Goal: Task Accomplishment & Management: Manage account settings

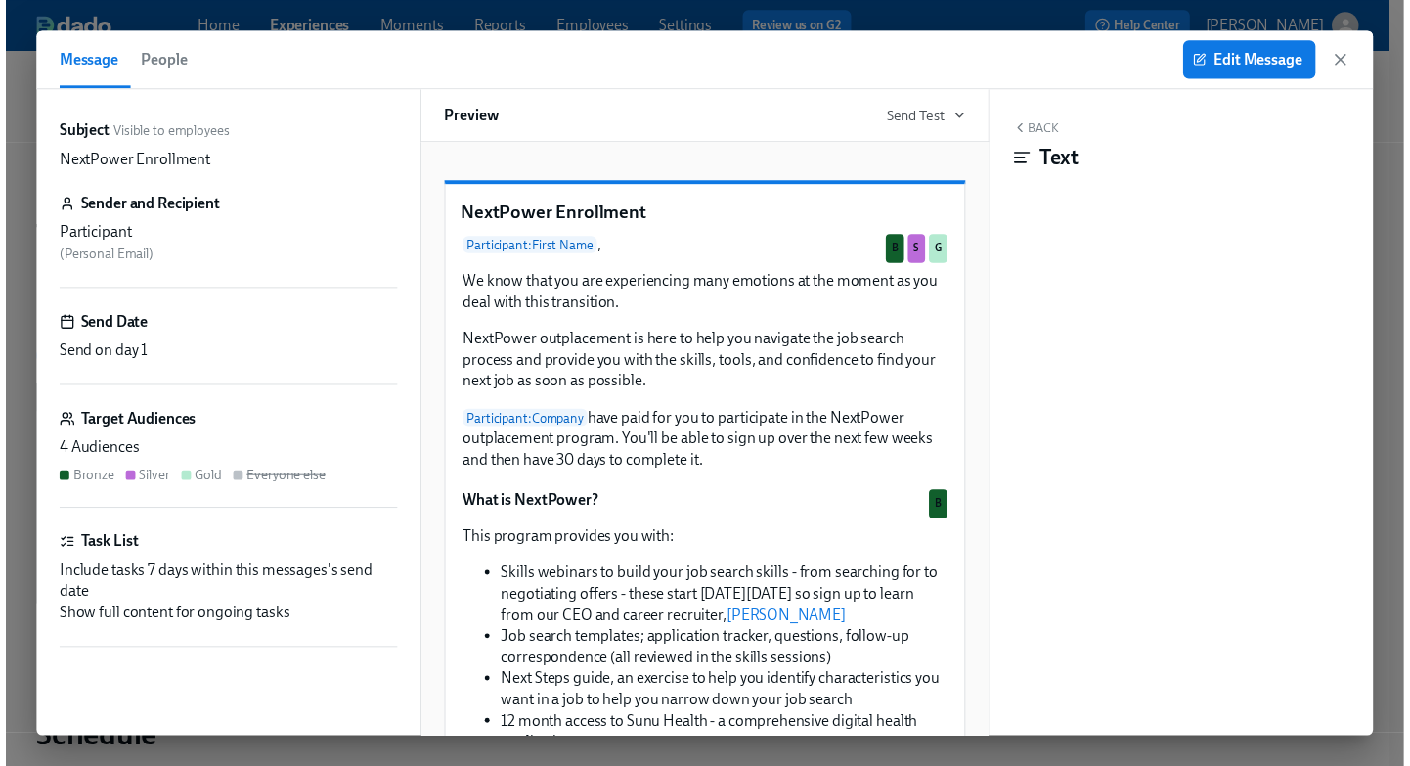
scroll to position [549, 0]
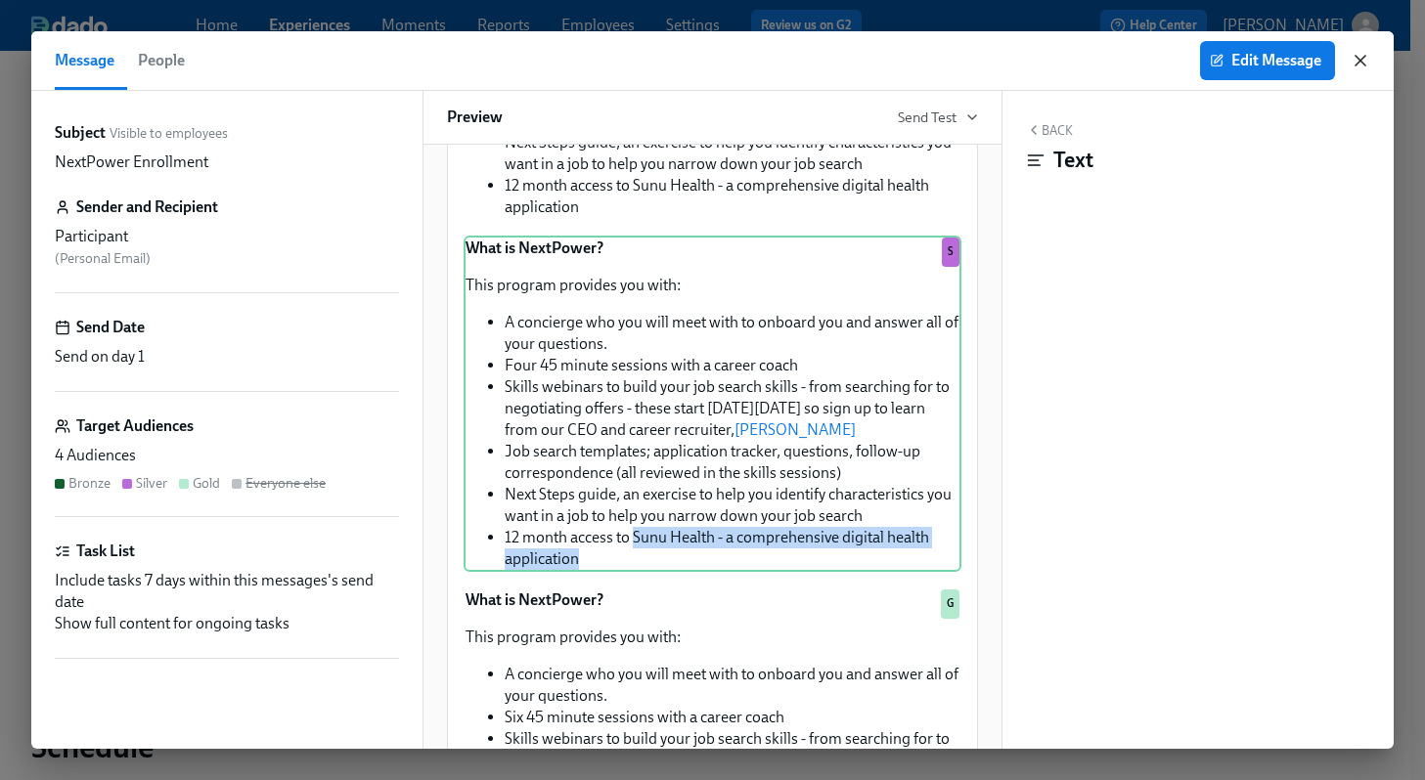
click at [1363, 62] on icon "button" at bounding box center [1361, 61] width 20 height 20
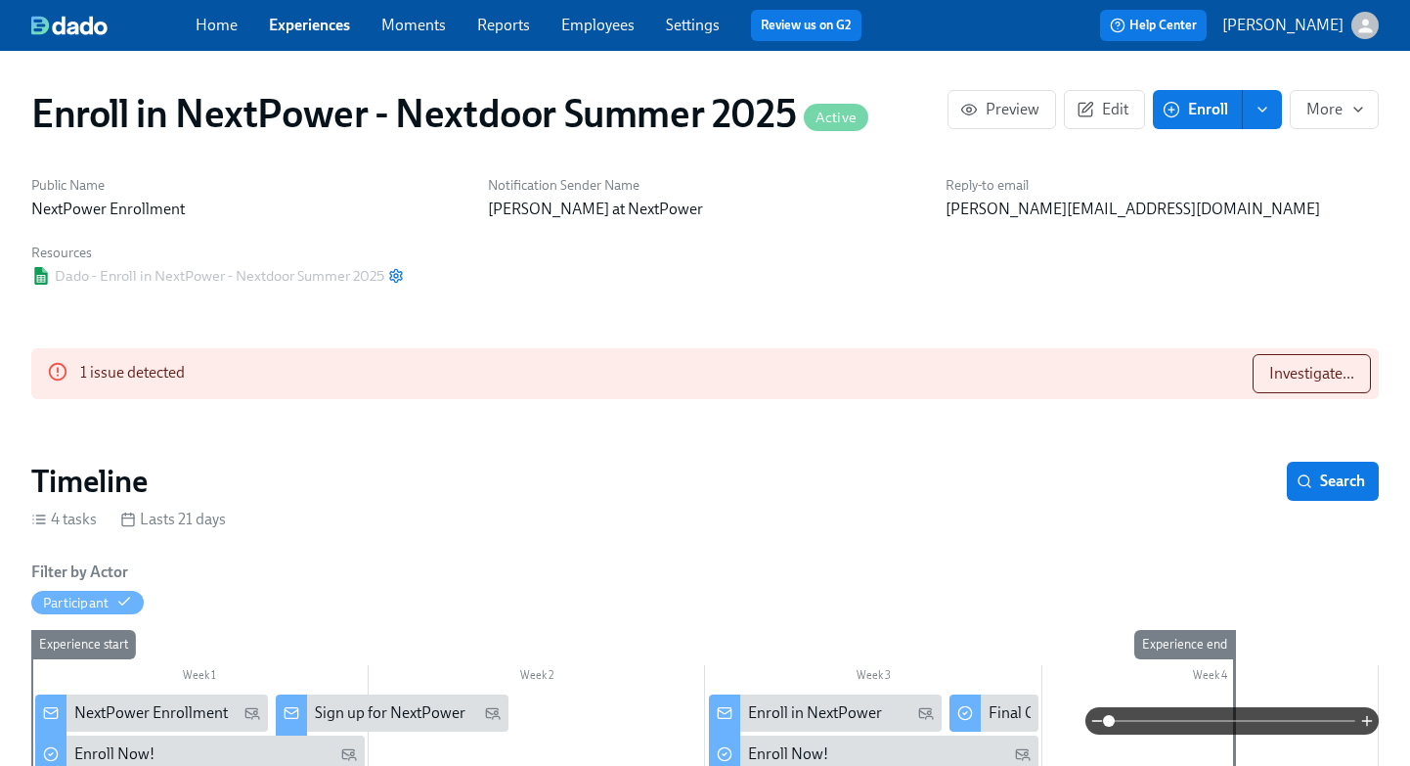
click at [322, 28] on link "Experiences" at bounding box center [309, 25] width 81 height 19
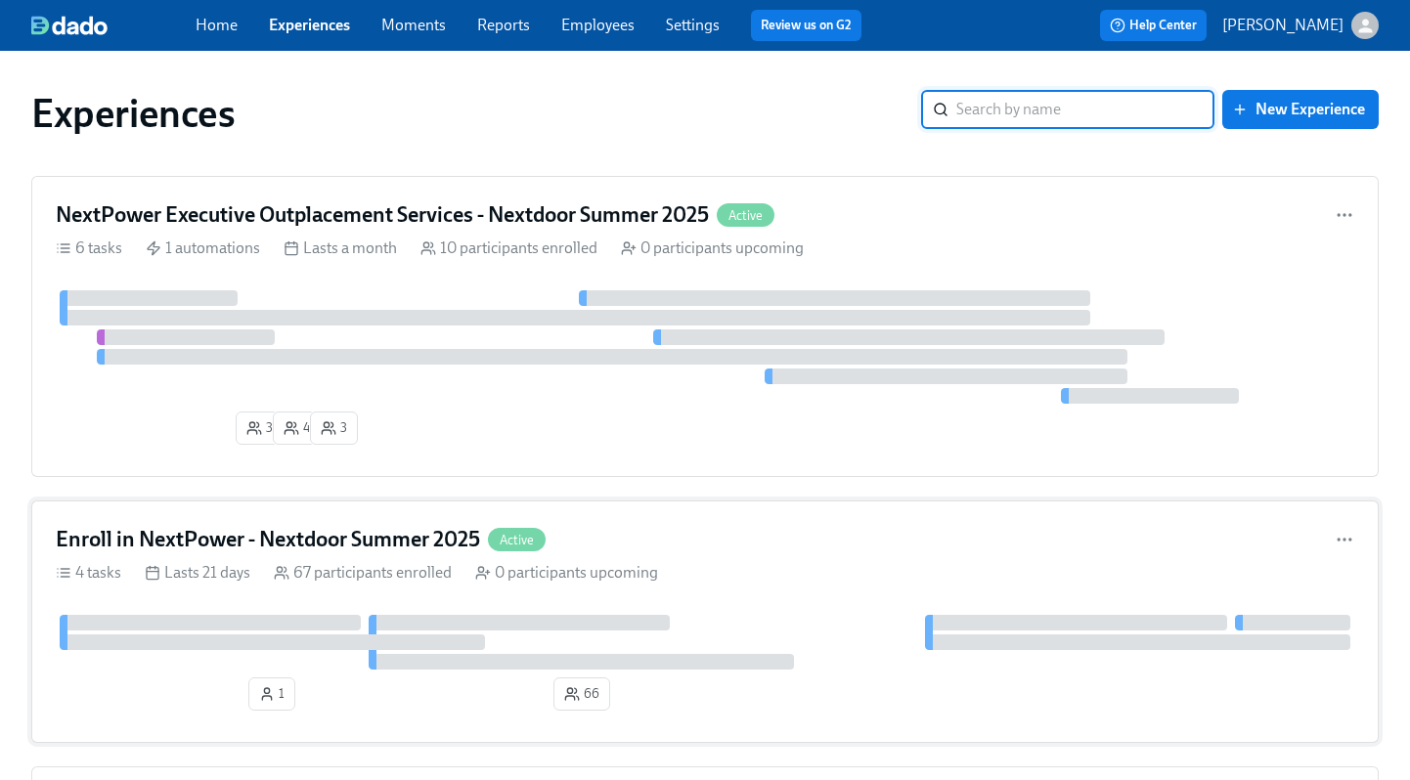
click at [283, 536] on h4 "Enroll in NextPower - Nextdoor Summer 2025" at bounding box center [268, 539] width 424 height 29
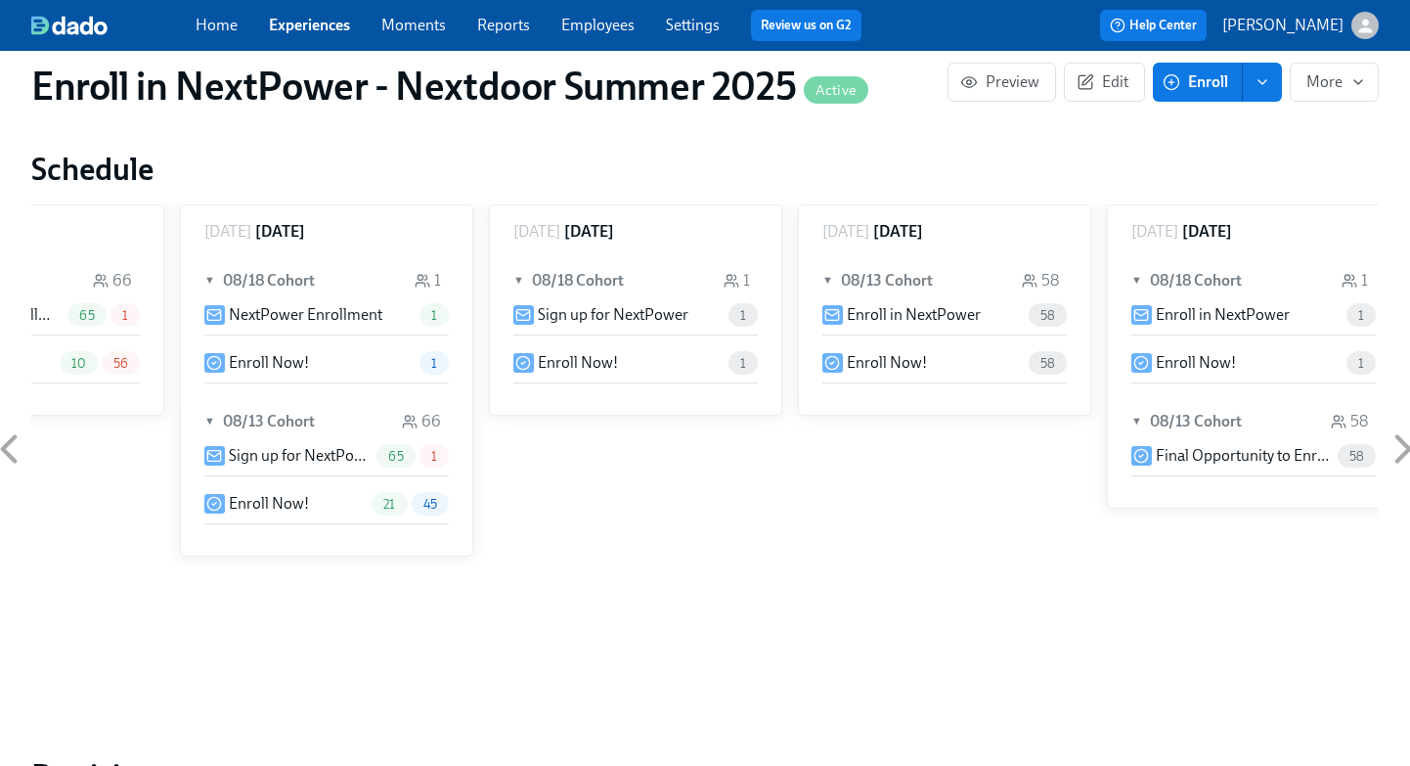
scroll to position [0, 162]
click at [1121, 85] on span "Edit" at bounding box center [1105, 82] width 48 height 20
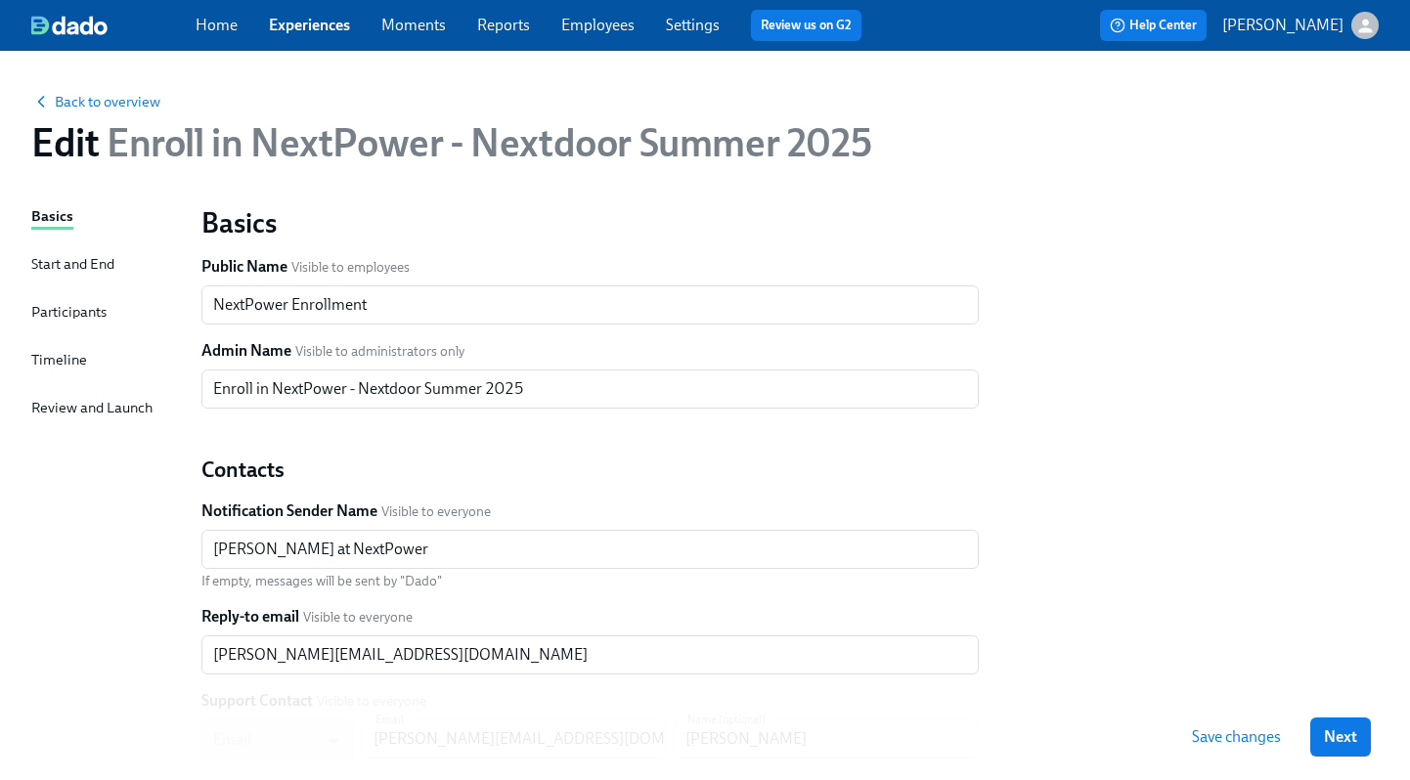
click at [52, 363] on div "Timeline" at bounding box center [59, 360] width 56 height 22
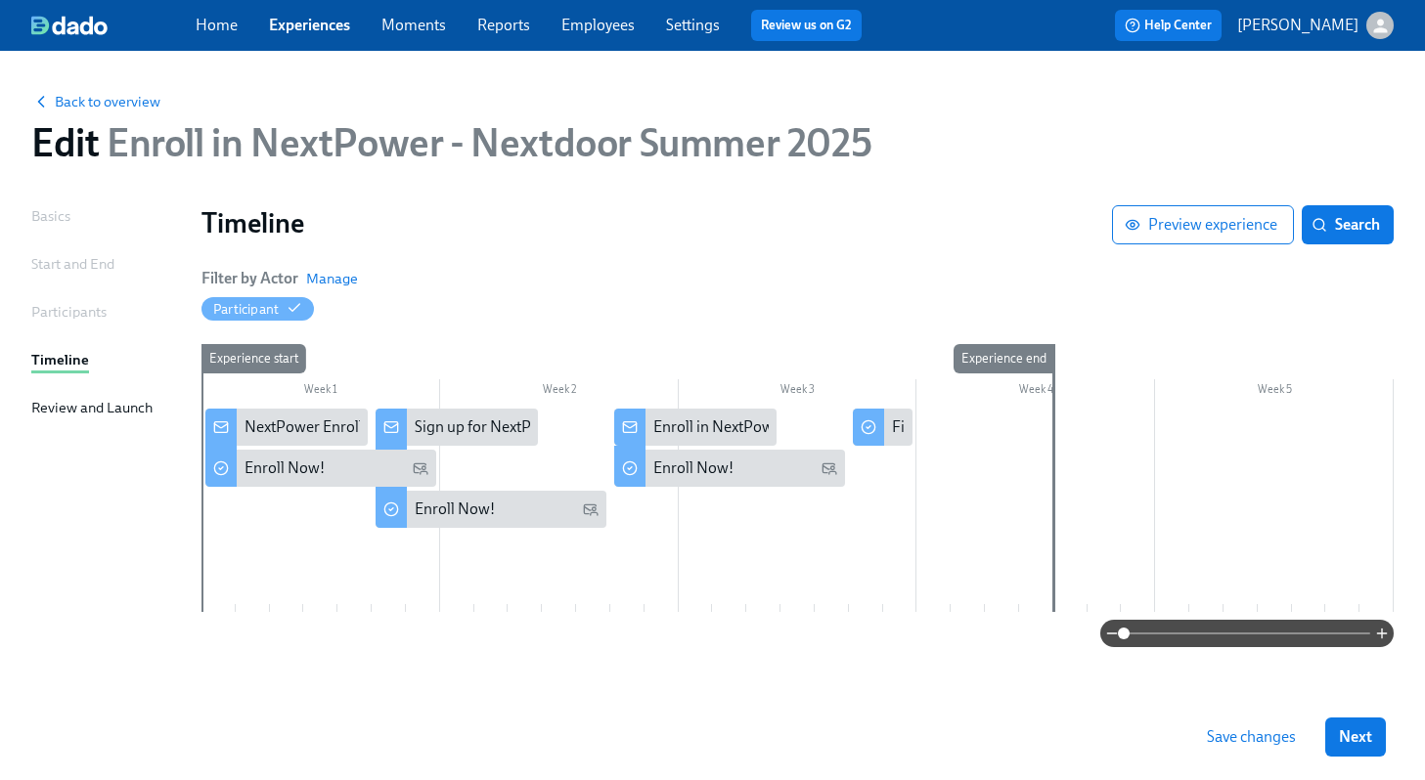
click at [1247, 736] on span "Save changes" at bounding box center [1251, 738] width 89 height 20
click at [128, 101] on span "Back to overview" at bounding box center [95, 102] width 129 height 20
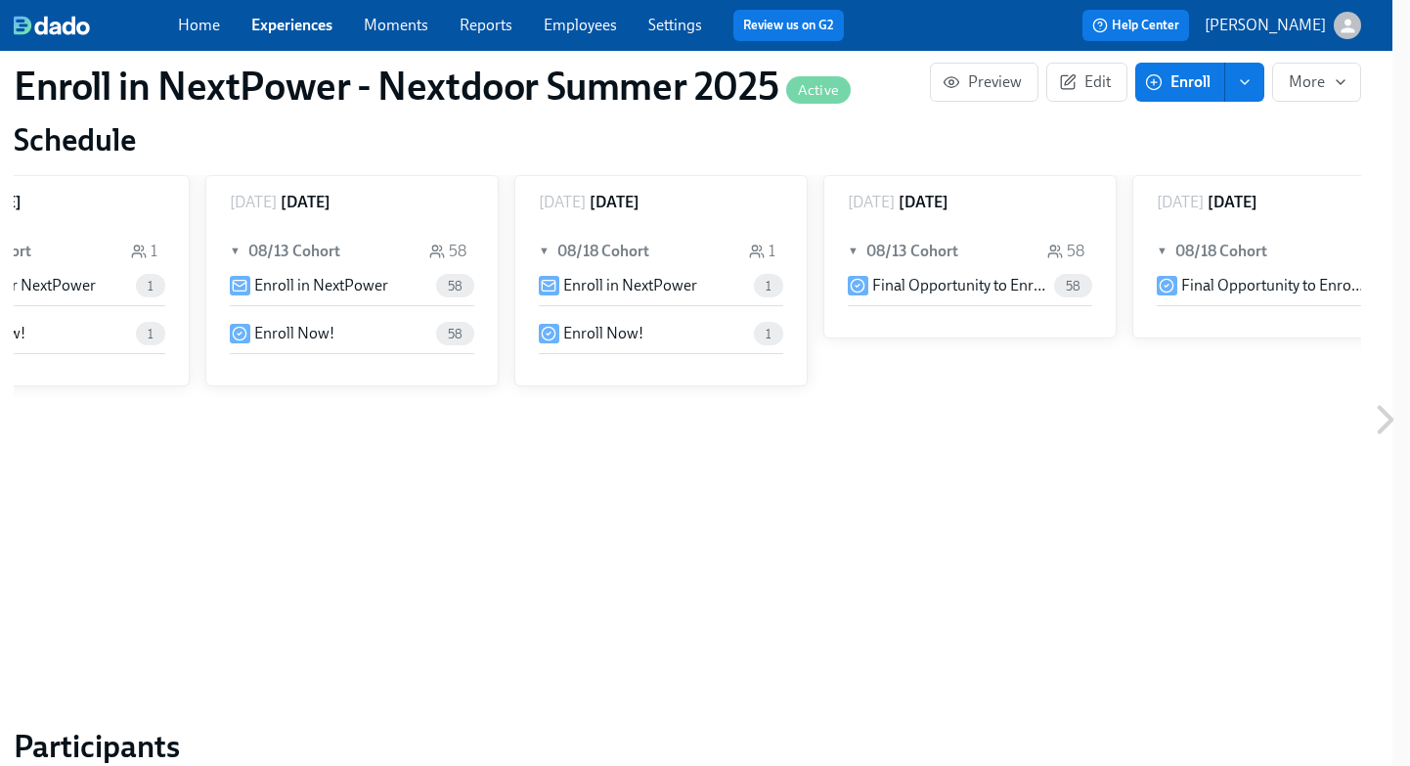
scroll to position [0, 724]
